Goal: Task Accomplishment & Management: Manage account settings

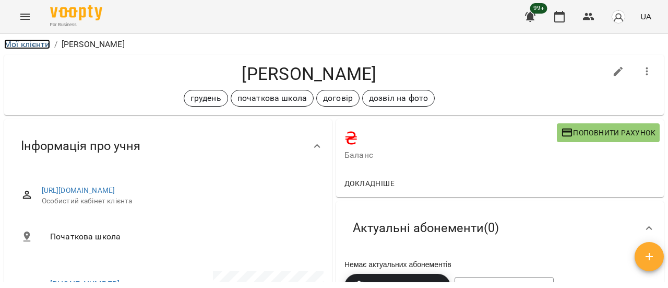
click at [18, 41] on link "Мої клієнти" at bounding box center [27, 44] width 46 height 10
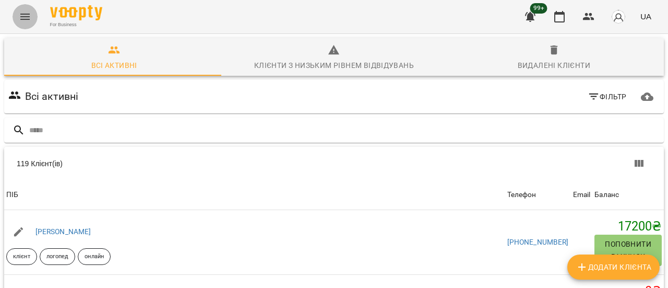
click at [28, 18] on icon "Menu" at bounding box center [25, 16] width 13 height 13
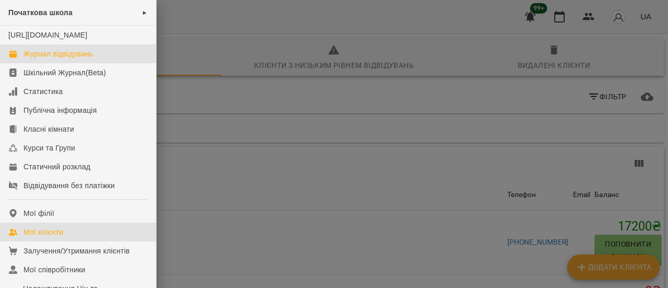
click at [52, 59] on div "Журнал відвідувань" at bounding box center [57, 54] width 69 height 10
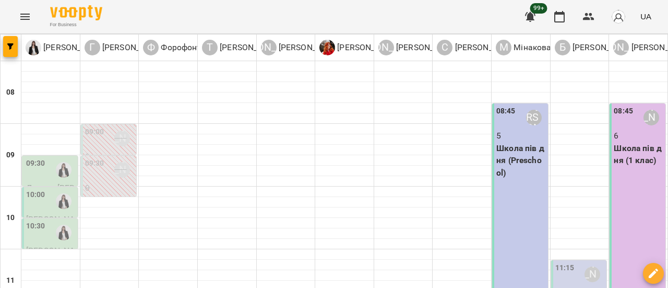
scroll to position [313, 0]
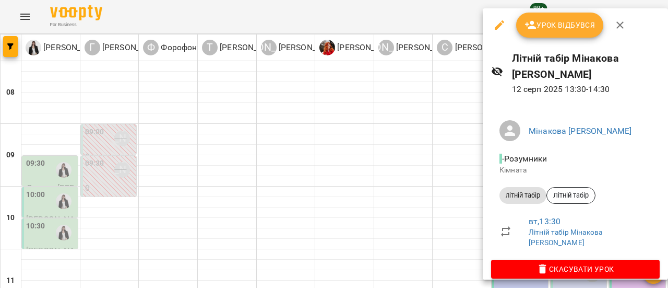
click at [566, 25] on span "Урок відбувся" at bounding box center [560, 25] width 71 height 13
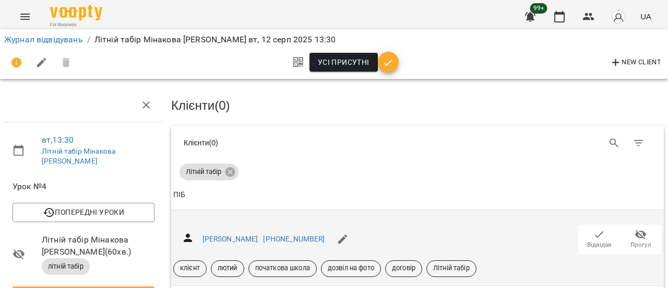
scroll to position [104, 0]
click at [596, 228] on icon "button" at bounding box center [599, 234] width 13 height 13
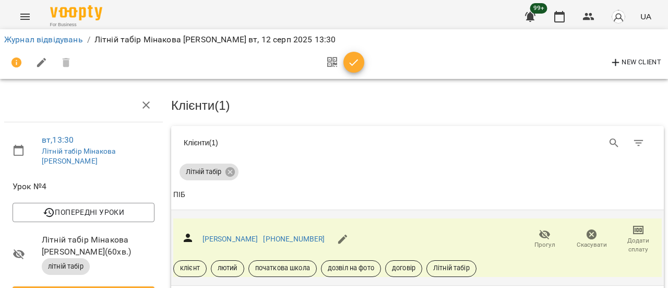
scroll to position [0, 0]
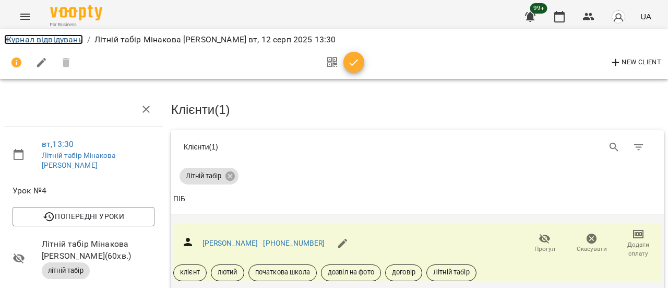
click at [55, 41] on link "Журнал відвідувань" at bounding box center [43, 39] width 79 height 10
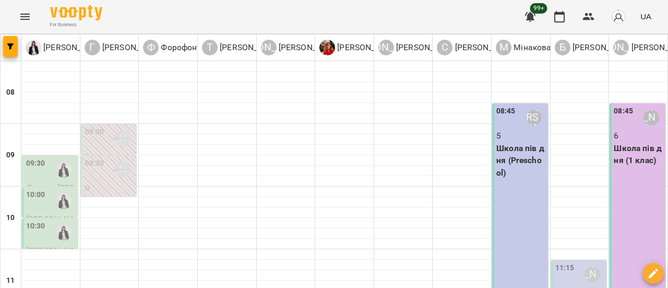
scroll to position [313, 0]
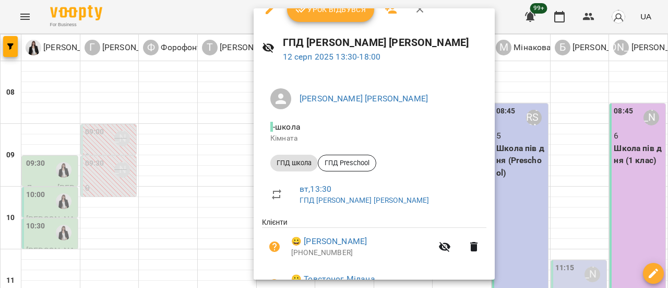
scroll to position [0, 0]
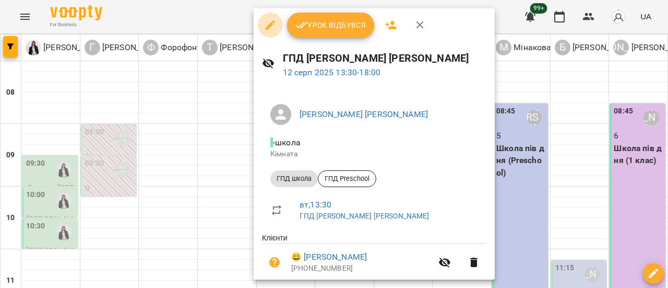
click at [269, 25] on icon "button" at bounding box center [270, 24] width 9 height 9
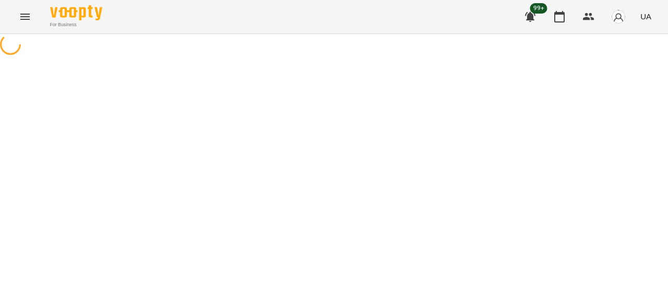
select select "*********"
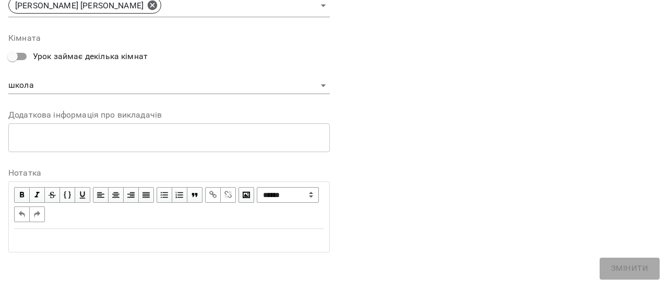
scroll to position [204, 0]
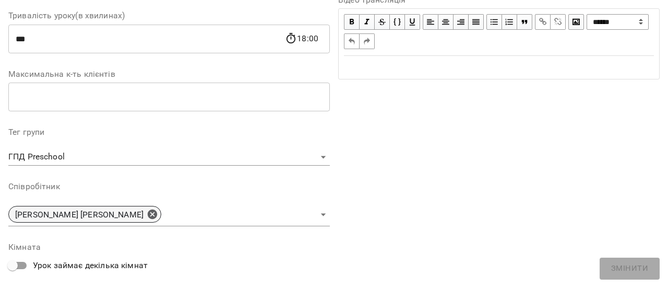
click at [148, 213] on icon at bounding box center [152, 213] width 9 height 9
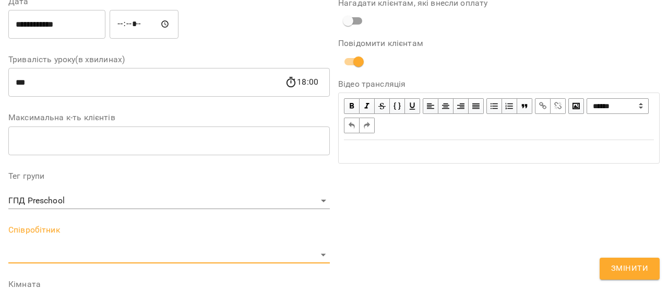
scroll to position [247, 0]
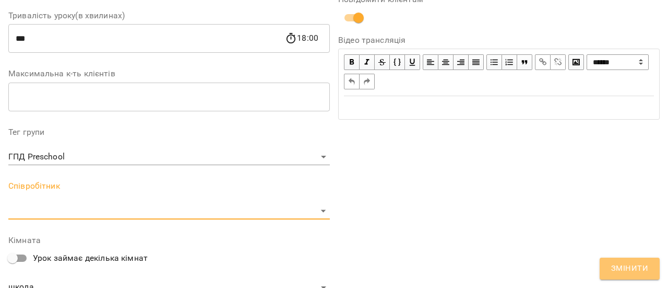
click at [619, 270] on span "Змінити" at bounding box center [629, 269] width 37 height 14
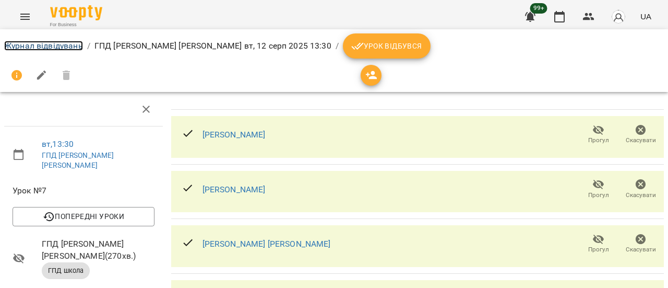
click at [41, 43] on link "Журнал відвідувань" at bounding box center [43, 46] width 79 height 10
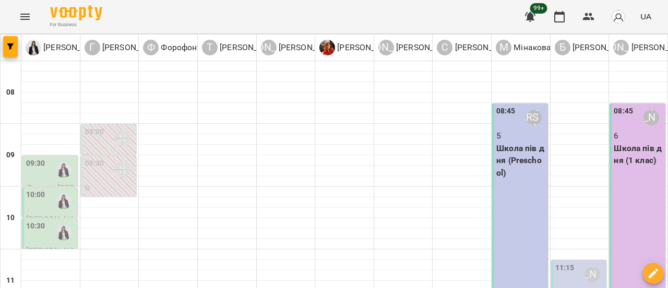
scroll to position [313, 0]
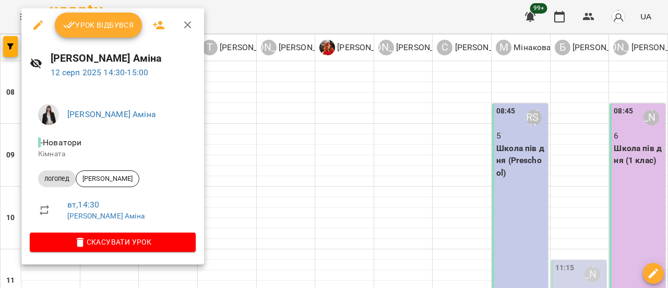
click at [33, 23] on icon "button" at bounding box center [38, 25] width 13 height 13
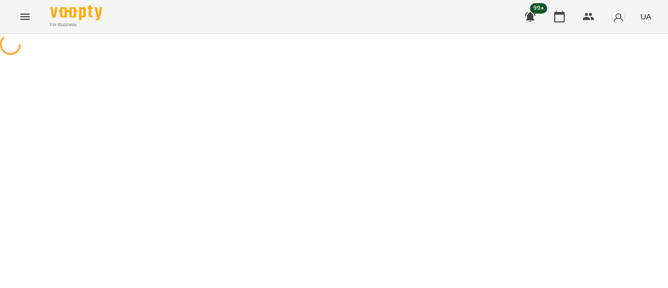
select select "*******"
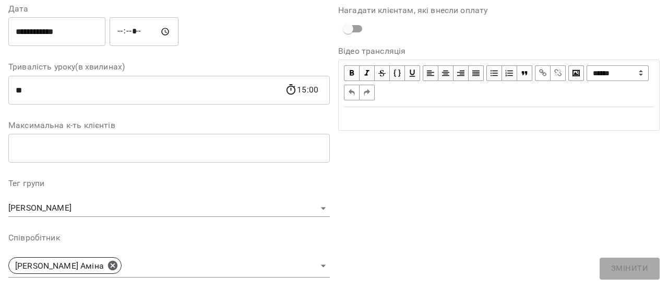
scroll to position [157, 0]
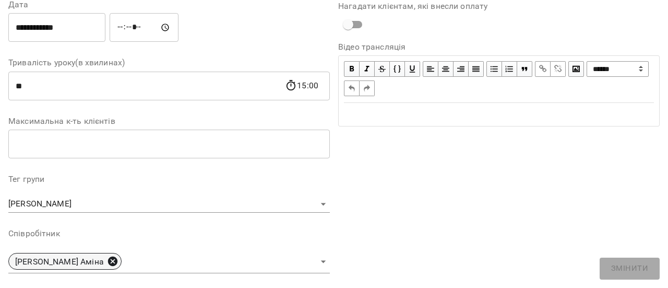
click at [108, 262] on icon at bounding box center [112, 260] width 9 height 9
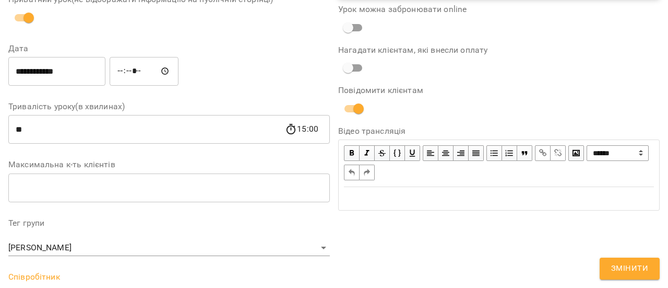
scroll to position [200, 0]
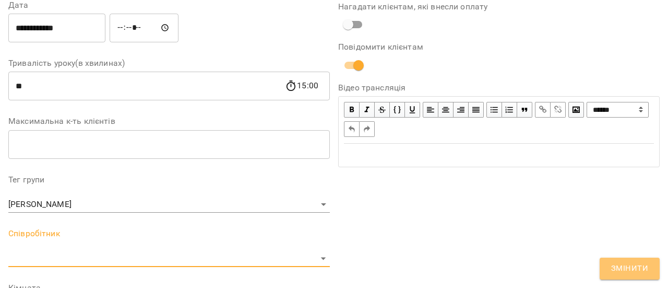
click at [623, 270] on span "Змінити" at bounding box center [629, 269] width 37 height 14
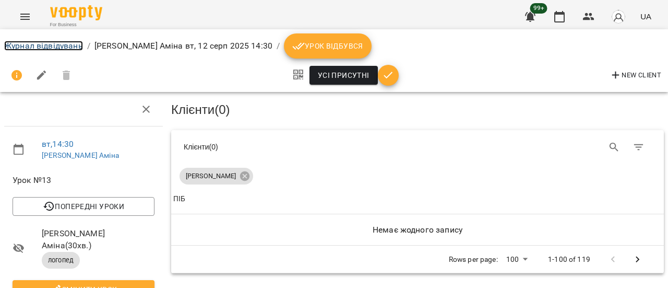
click at [50, 45] on link "Журнал відвідувань" at bounding box center [43, 46] width 79 height 10
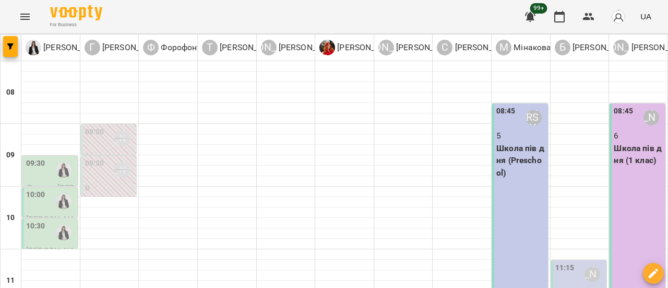
scroll to position [418, 0]
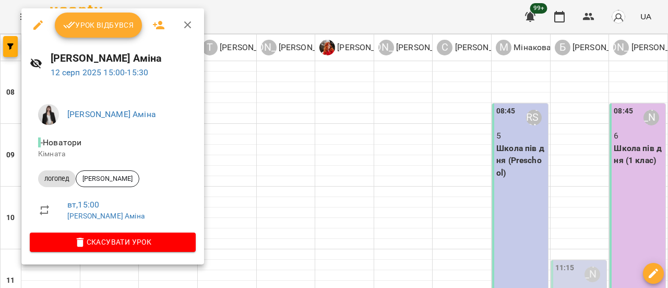
click at [39, 25] on icon "button" at bounding box center [37, 24] width 9 height 9
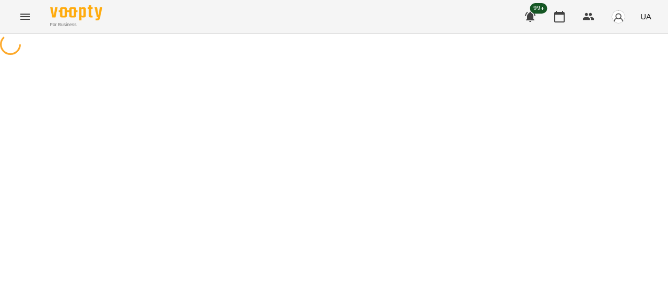
select select "*******"
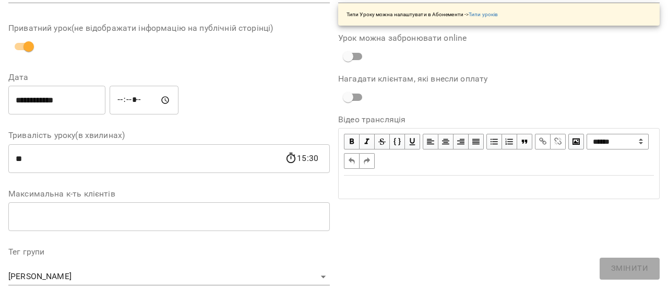
scroll to position [157, 0]
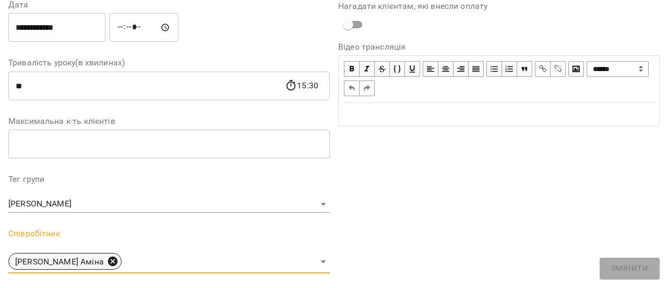
click at [108, 258] on icon at bounding box center [112, 260] width 9 height 9
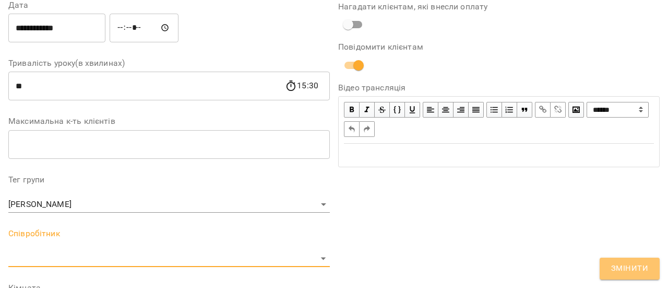
click at [625, 273] on span "Змінити" at bounding box center [629, 269] width 37 height 14
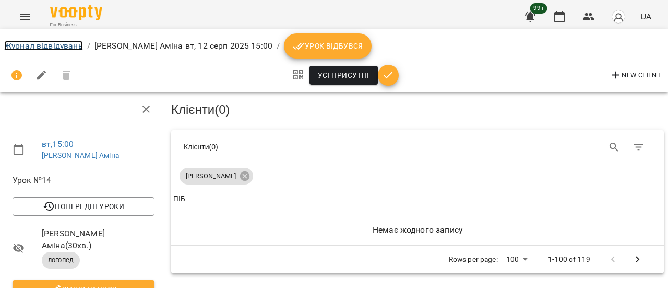
click at [51, 43] on link "Журнал відвідувань" at bounding box center [43, 46] width 79 height 10
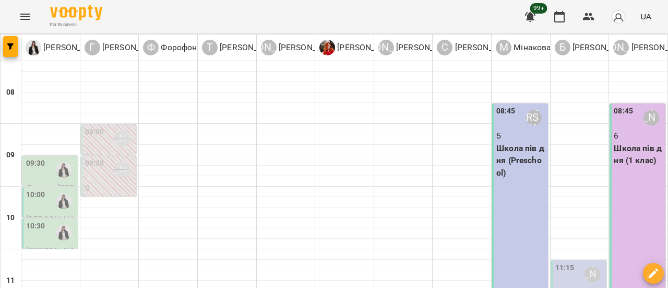
scroll to position [261, 0]
click at [35, 14] on button "Menu" at bounding box center [25, 16] width 25 height 25
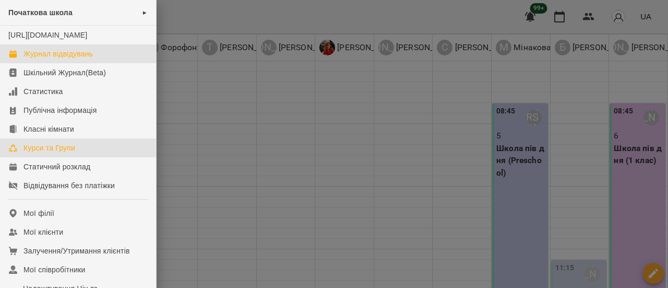
click at [41, 153] on div "Курси та Групи" at bounding box center [49, 148] width 52 height 10
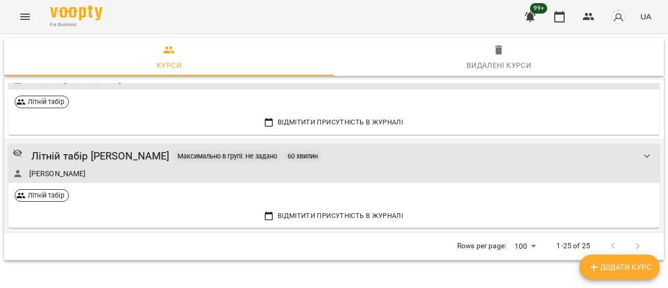
scroll to position [1931, 0]
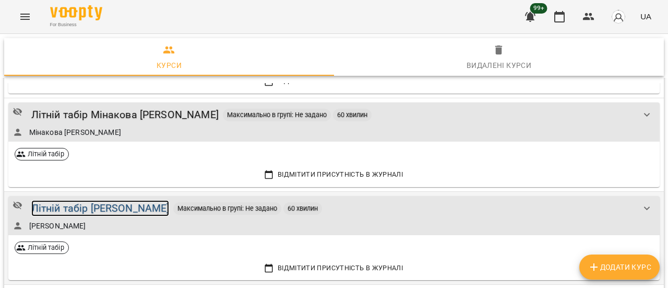
click at [135, 204] on div "Літній табір [PERSON_NAME]" at bounding box center [100, 208] width 138 height 16
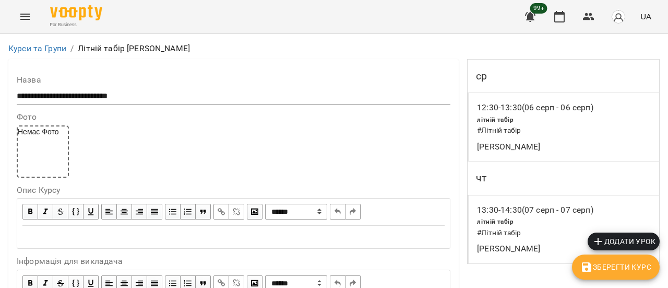
click at [619, 238] on span "Додати урок" at bounding box center [624, 241] width 64 height 13
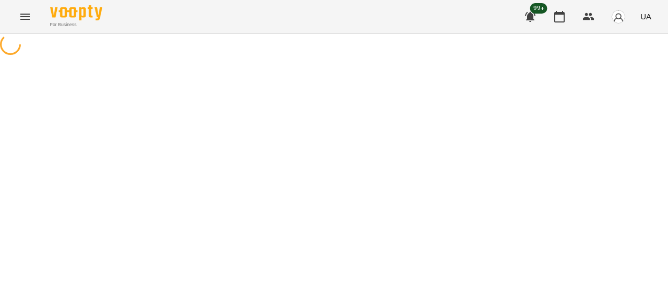
select select "**********"
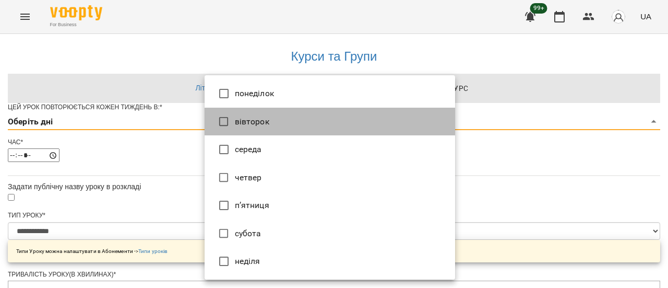
click at [267, 121] on li "вівторок" at bounding box center [330, 122] width 251 height 28
type input "*"
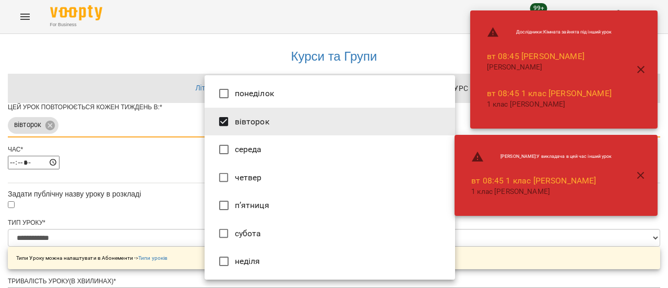
click at [536, 254] on div at bounding box center [334, 144] width 668 height 288
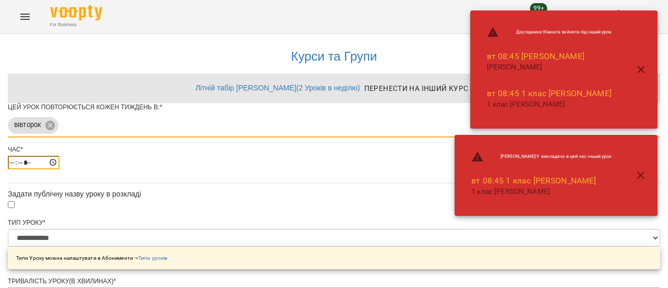
click at [60, 169] on input "*****" at bounding box center [34, 163] width 52 height 14
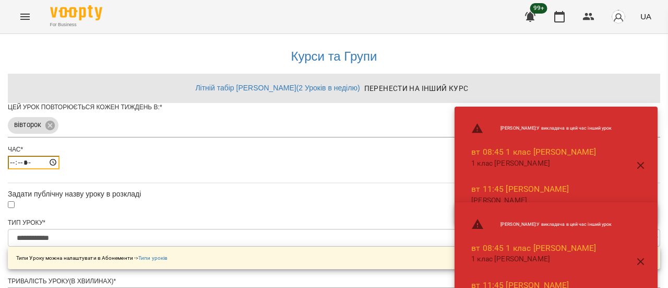
type input "*****"
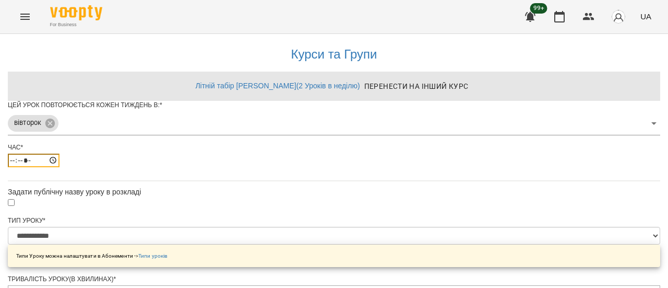
scroll to position [442, 0]
click at [24, 15] on icon "Menu" at bounding box center [25, 16] width 13 height 13
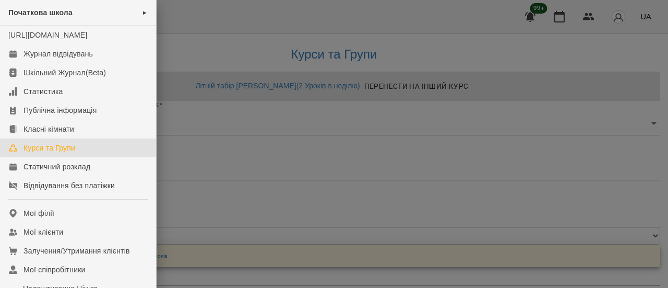
click at [58, 153] on div "Курси та Групи" at bounding box center [49, 148] width 52 height 10
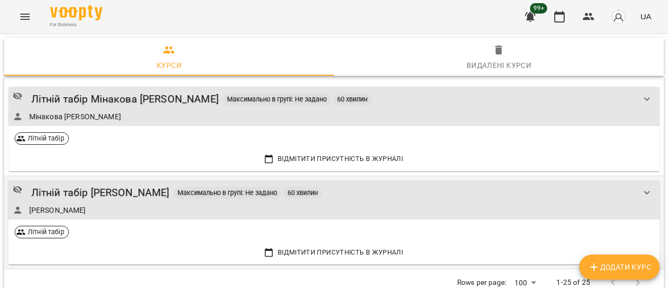
scroll to position [1931, 0]
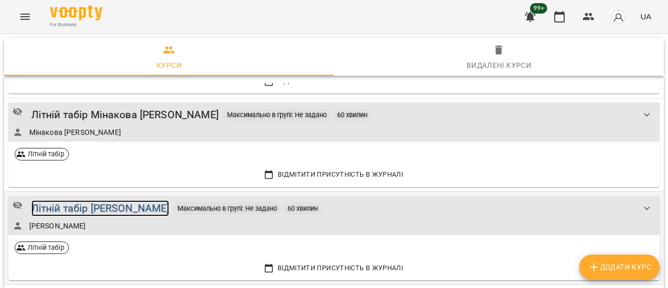
click at [144, 205] on div "Літній табір [PERSON_NAME]" at bounding box center [100, 208] width 138 height 16
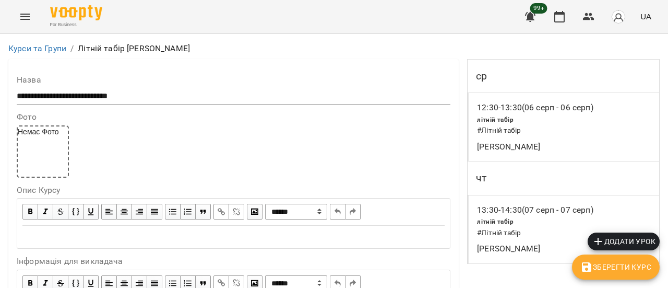
scroll to position [887, 0]
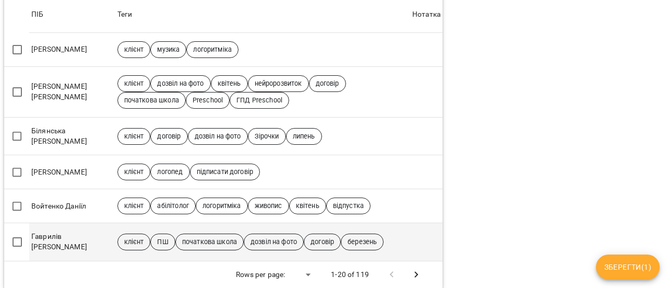
scroll to position [731, 0]
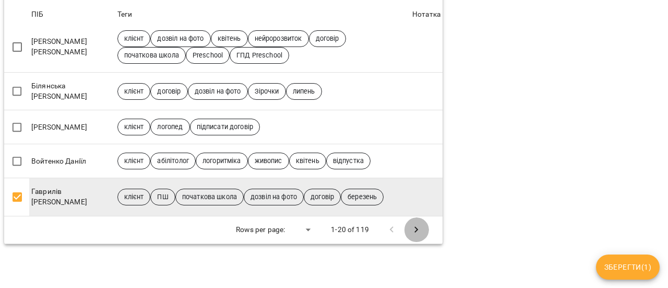
click at [413, 223] on icon "Next Page" at bounding box center [416, 229] width 13 height 13
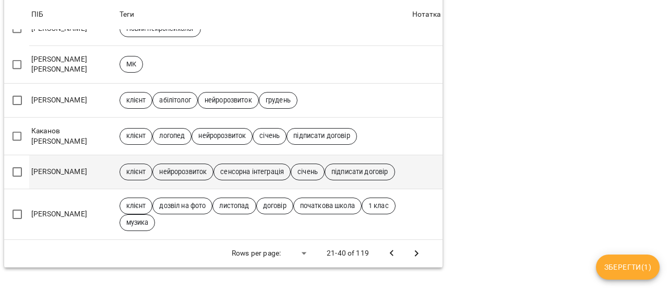
scroll to position [718, 0]
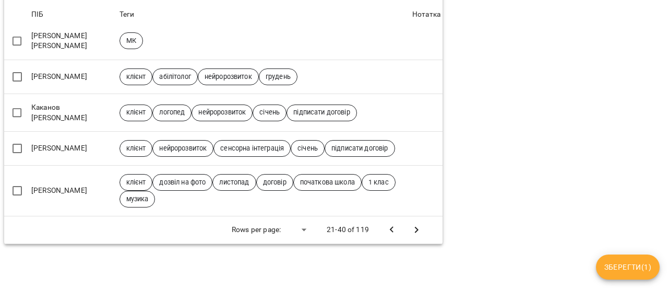
click at [410, 223] on icon "Next Page" at bounding box center [416, 229] width 13 height 13
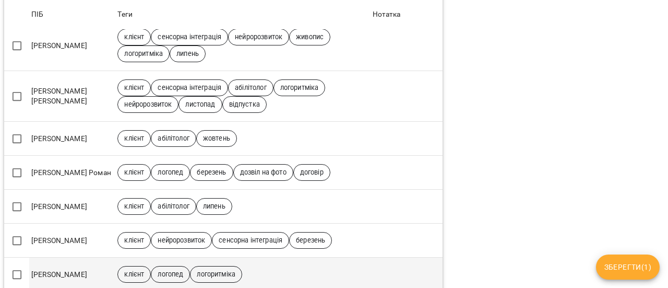
scroll to position [765, 0]
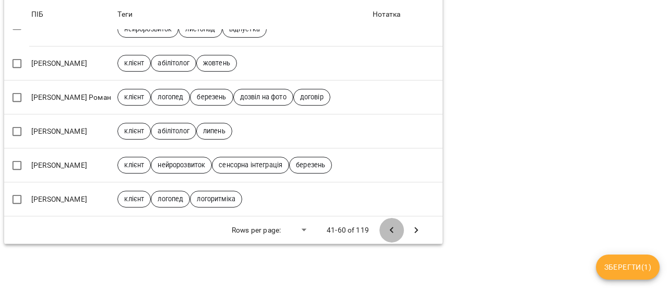
click at [386, 224] on icon "Previous Page" at bounding box center [392, 230] width 13 height 13
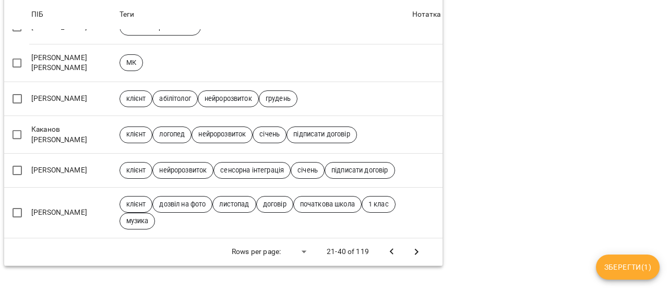
scroll to position [718, 0]
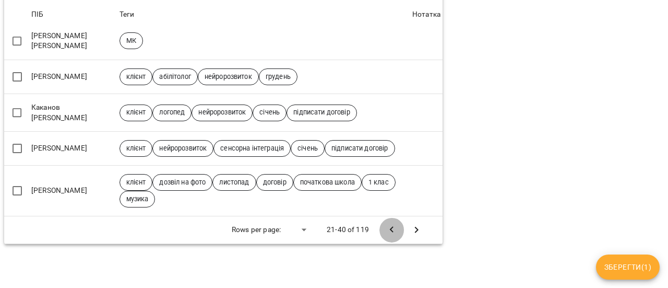
click at [387, 224] on icon "Previous Page" at bounding box center [392, 229] width 13 height 13
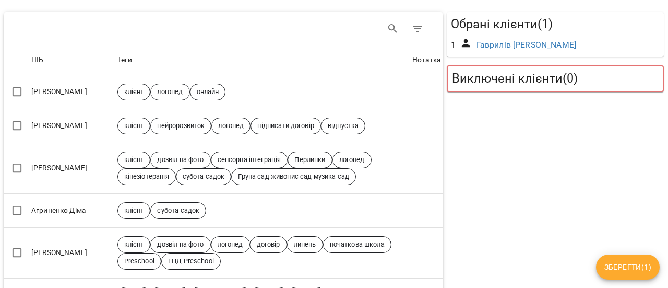
scroll to position [0, 0]
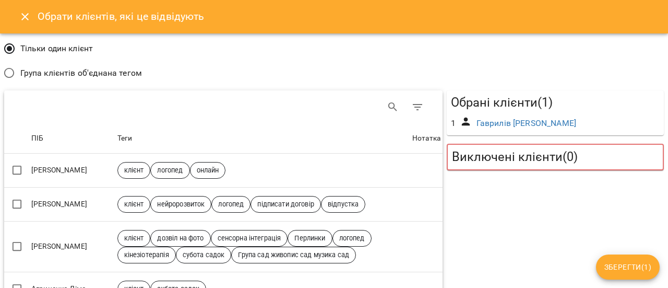
click at [91, 73] on span "Група клієнтів об'єднана тегом" at bounding box center [81, 73] width 122 height 13
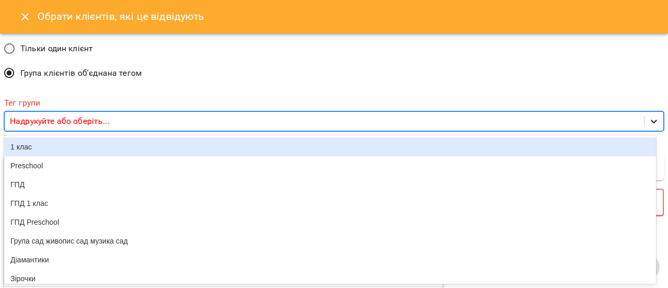
click at [651, 121] on icon at bounding box center [654, 122] width 6 height 4
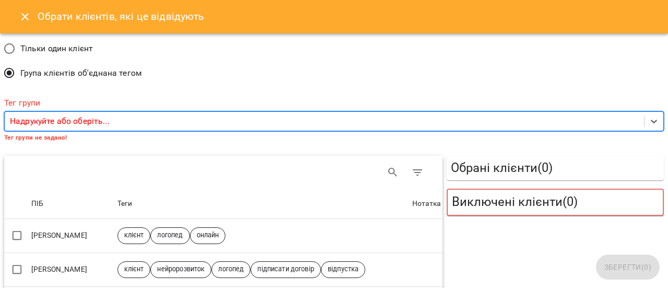
click at [458, 128] on div "Надрукуйте або оберіть..." at bounding box center [324, 121] width 639 height 19
click at [325, 122] on div "Надрукуйте або оберіть..." at bounding box center [324, 121] width 639 height 19
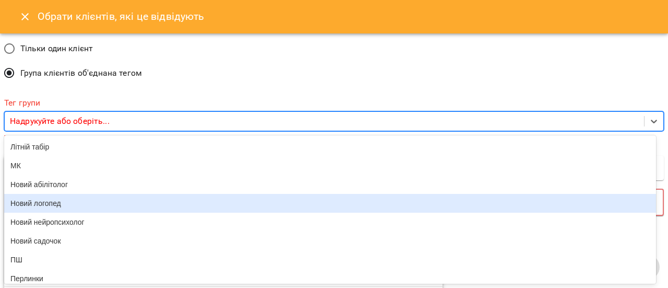
scroll to position [157, 0]
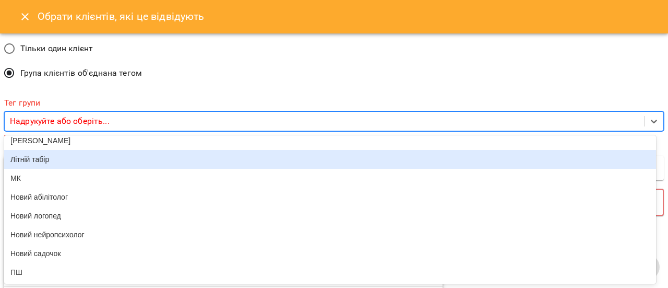
click at [54, 169] on div "Літній табір" at bounding box center [330, 159] width 652 height 19
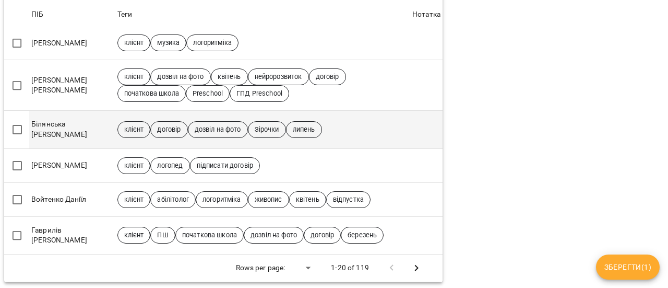
scroll to position [817, 0]
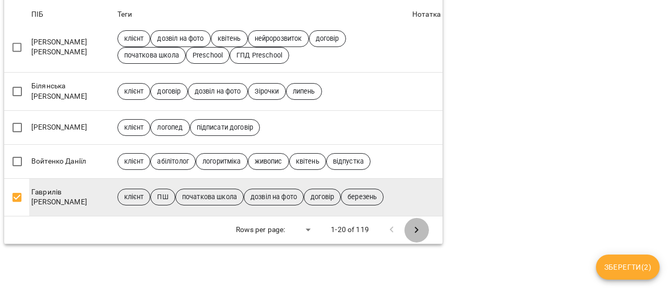
click at [414, 224] on icon "Next Page" at bounding box center [416, 229] width 13 height 13
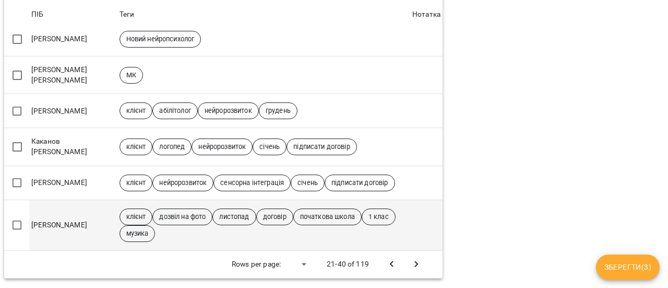
scroll to position [804, 0]
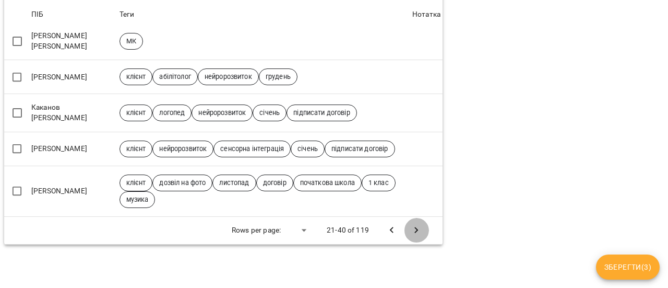
click at [412, 225] on icon "Next Page" at bounding box center [416, 230] width 13 height 13
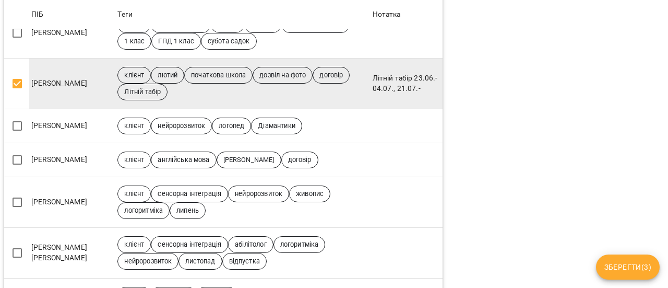
scroll to position [590, 0]
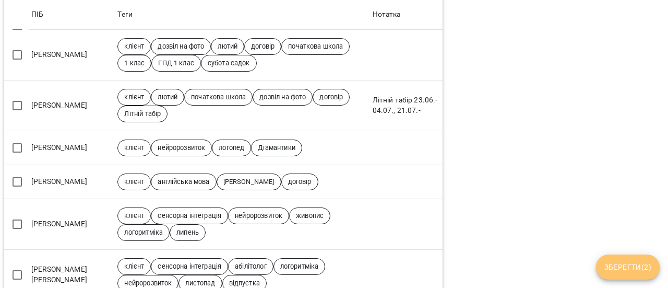
click at [632, 267] on span "Зберегти ( 2 )" at bounding box center [627, 266] width 47 height 13
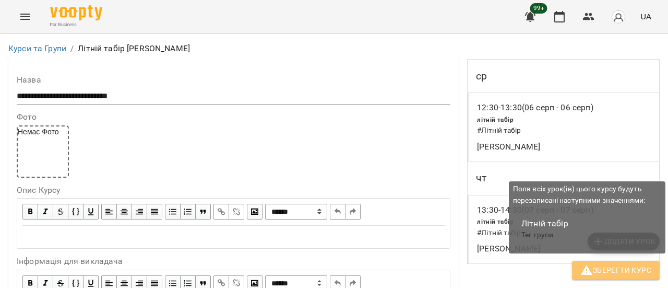
click at [624, 269] on span "Зберегти Курс" at bounding box center [615, 270] width 71 height 13
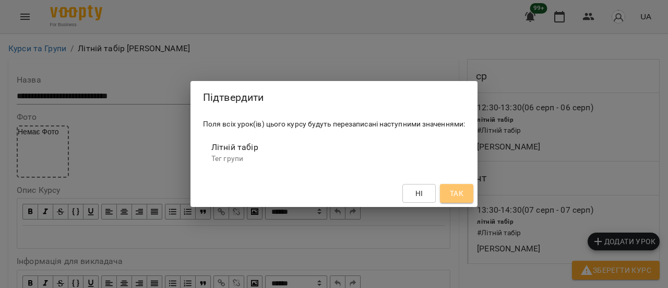
click at [457, 189] on span "Так" at bounding box center [457, 193] width 14 height 13
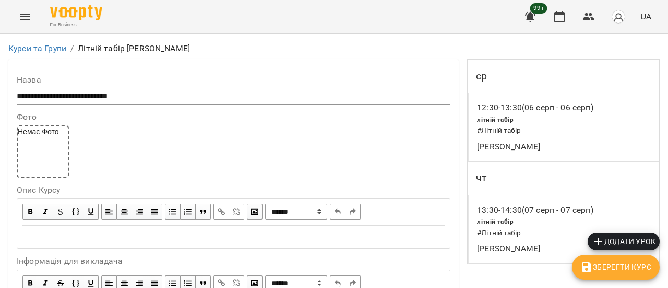
scroll to position [921, 0]
click at [609, 270] on span "Зберегти Курс" at bounding box center [615, 266] width 71 height 13
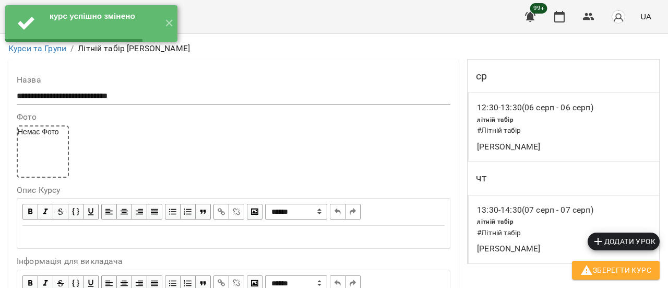
scroll to position [0, 0]
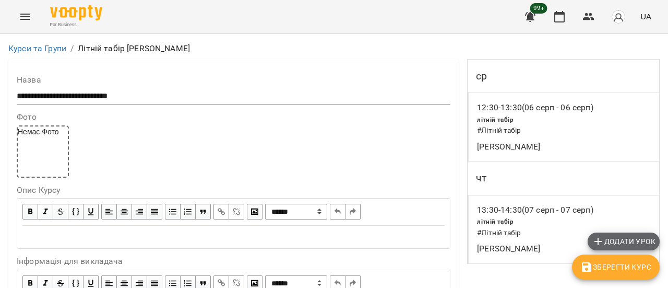
click at [637, 242] on span "Додати урок" at bounding box center [624, 241] width 64 height 13
select select "**********"
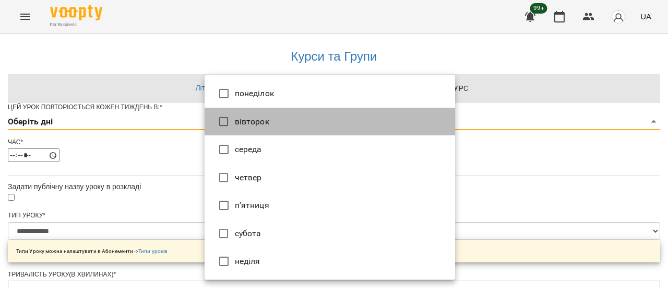
click at [276, 117] on li "вівторок" at bounding box center [330, 122] width 251 height 28
type input "*"
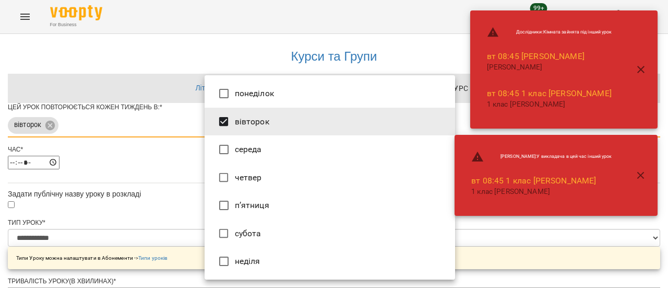
drag, startPoint x: 505, startPoint y: 255, endPoint x: 321, endPoint y: 191, distance: 194.8
click at [505, 254] on div at bounding box center [334, 144] width 668 height 288
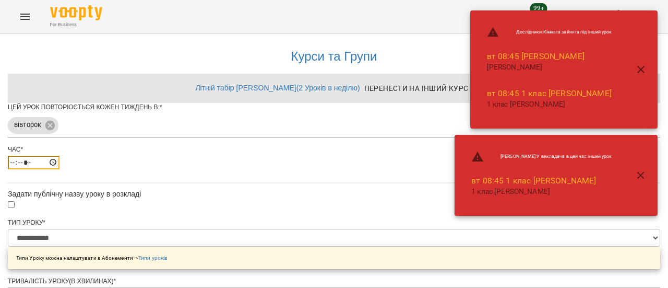
click at [60, 169] on input "*****" at bounding box center [34, 163] width 52 height 14
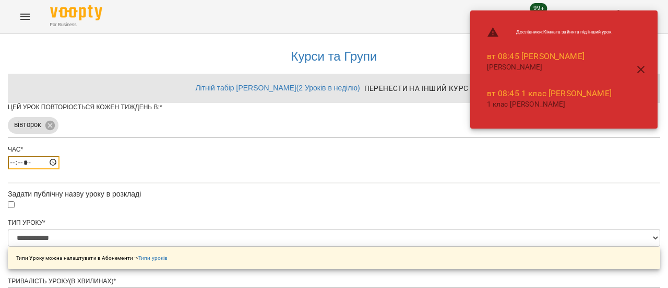
type input "*****"
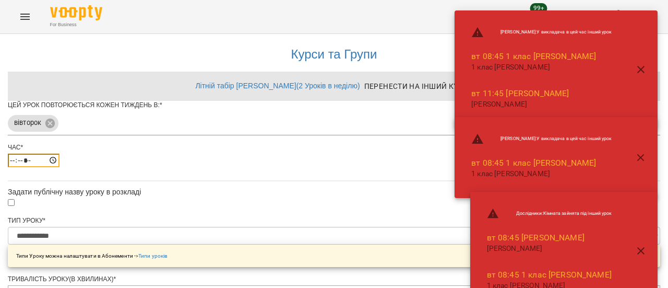
scroll to position [461, 0]
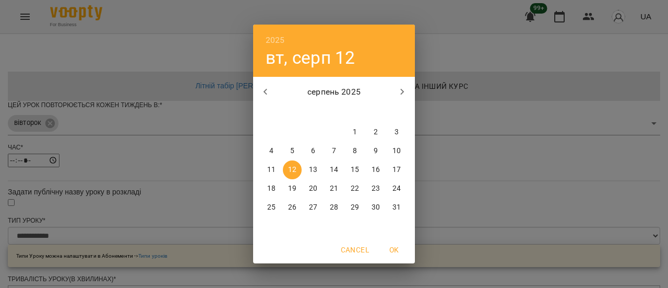
click at [290, 173] on p "12" at bounding box center [292, 169] width 8 height 10
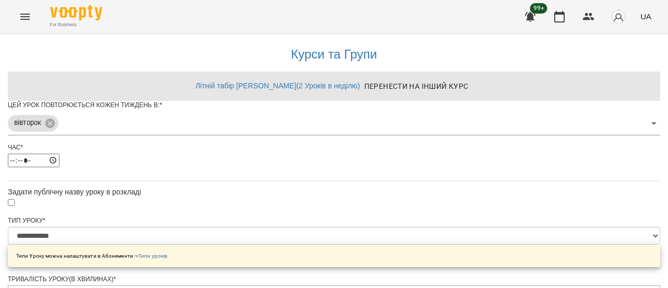
scroll to position [491, 0]
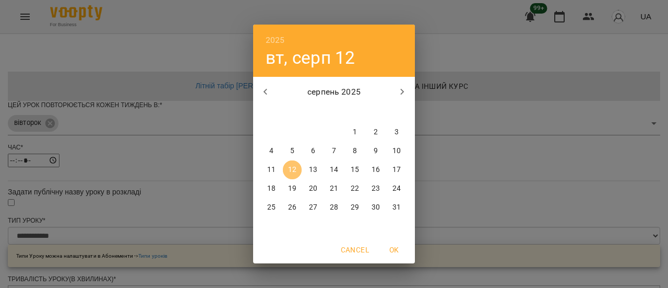
click at [286, 171] on span "12" at bounding box center [292, 169] width 19 height 10
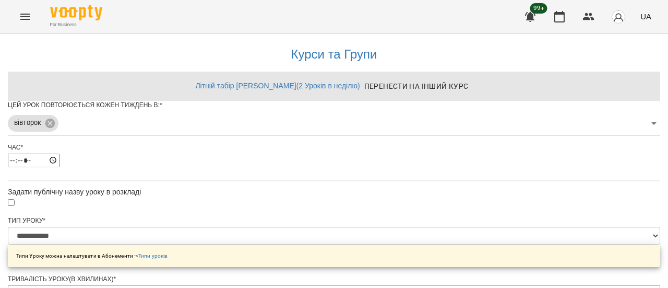
scroll to position [527, 0]
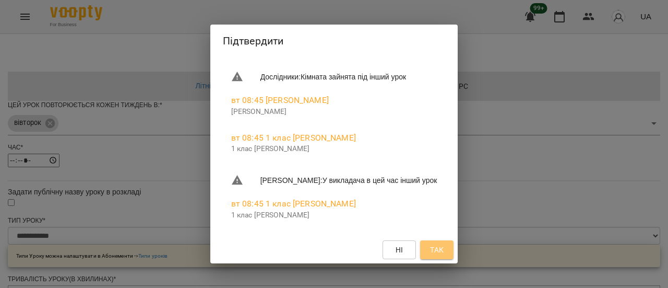
click at [444, 251] on span "Так" at bounding box center [437, 249] width 14 height 13
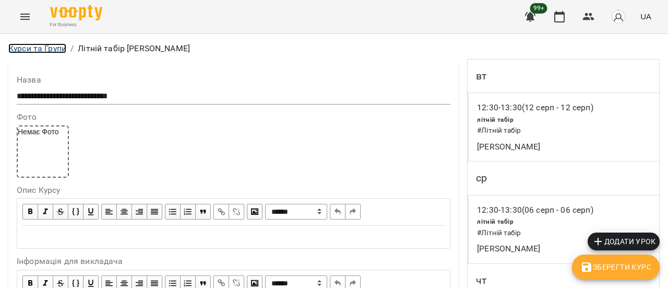
click at [38, 44] on link "Курси та Групи" at bounding box center [37, 48] width 58 height 10
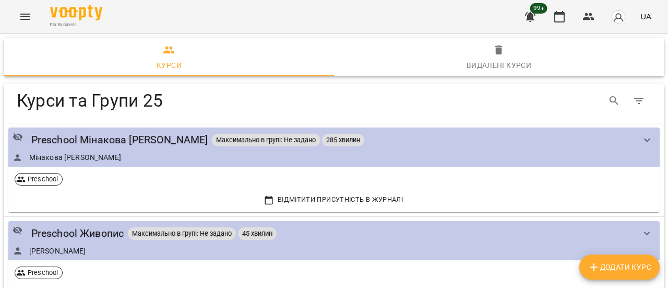
click at [22, 18] on icon "Menu" at bounding box center [25, 16] width 13 height 13
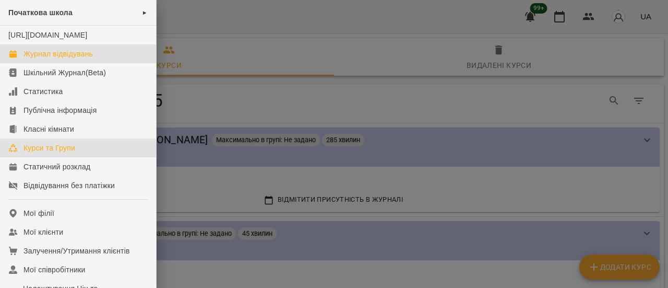
click at [51, 59] on div "Журнал відвідувань" at bounding box center [57, 54] width 69 height 10
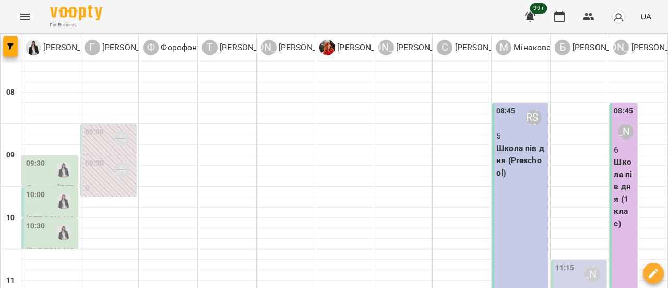
scroll to position [261, 0]
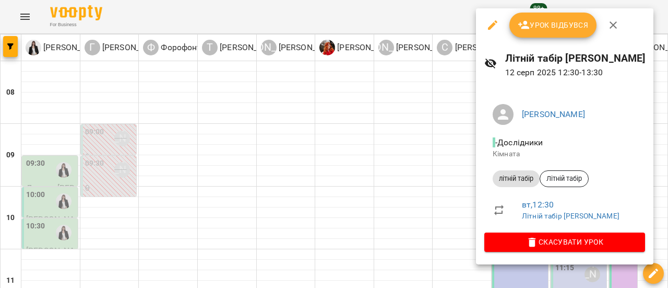
click at [545, 16] on button "Урок відбувся" at bounding box center [553, 25] width 88 height 25
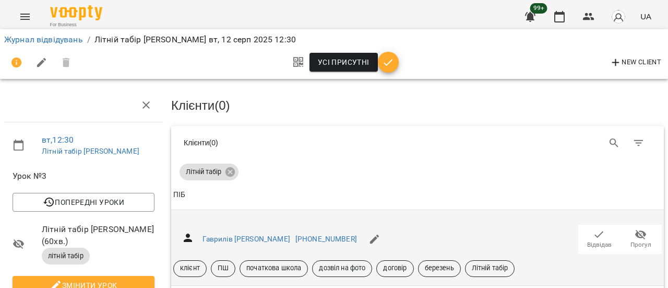
scroll to position [52, 0]
click at [588, 240] on span "Відвідав" at bounding box center [599, 244] width 25 height 9
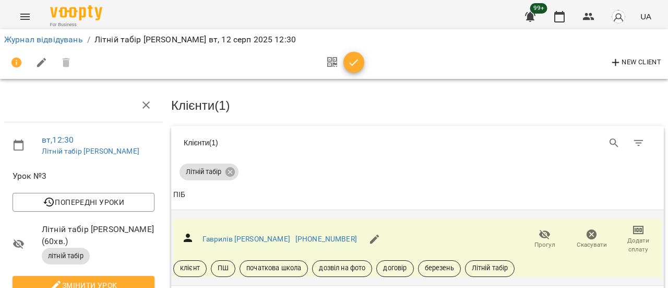
scroll to position [157, 0]
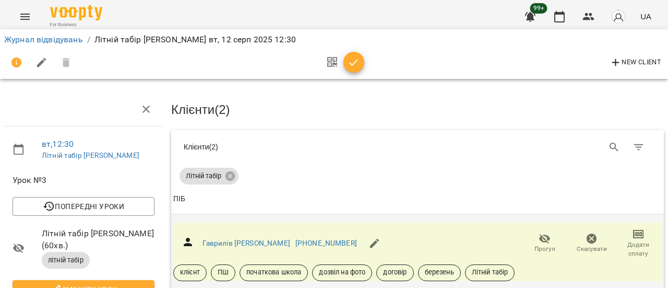
click at [359, 64] on icon "button" at bounding box center [354, 62] width 13 height 13
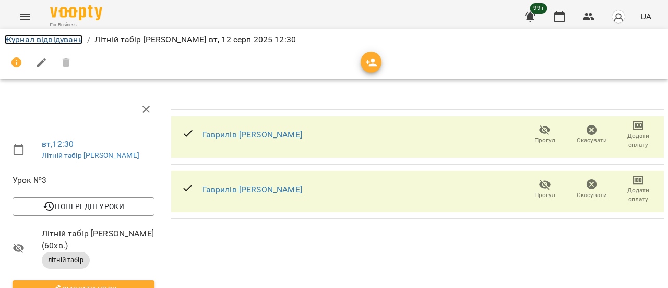
click at [55, 41] on link "Журнал відвідувань" at bounding box center [43, 39] width 79 height 10
